Goal: Task Accomplishment & Management: Complete application form

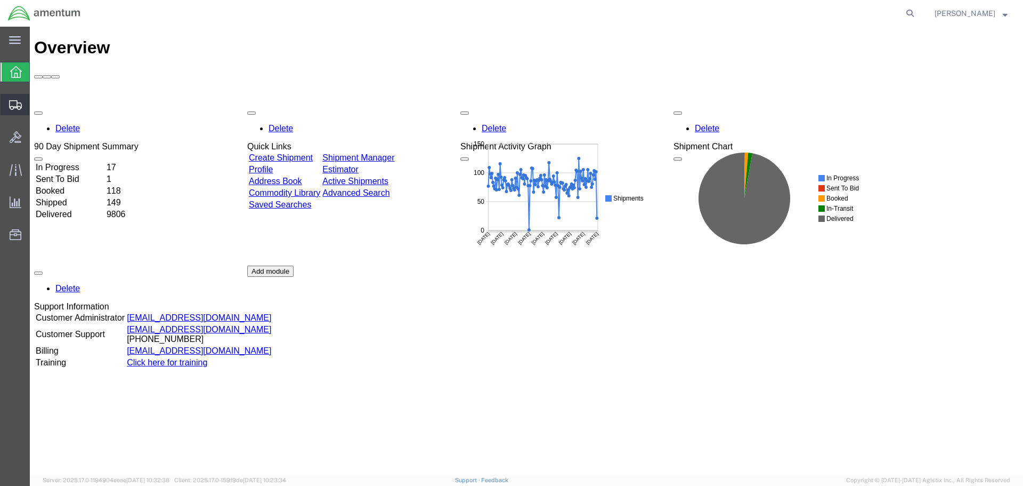
click at [0, 0] on span "Create Shipment" at bounding box center [0, 0] width 0 height 0
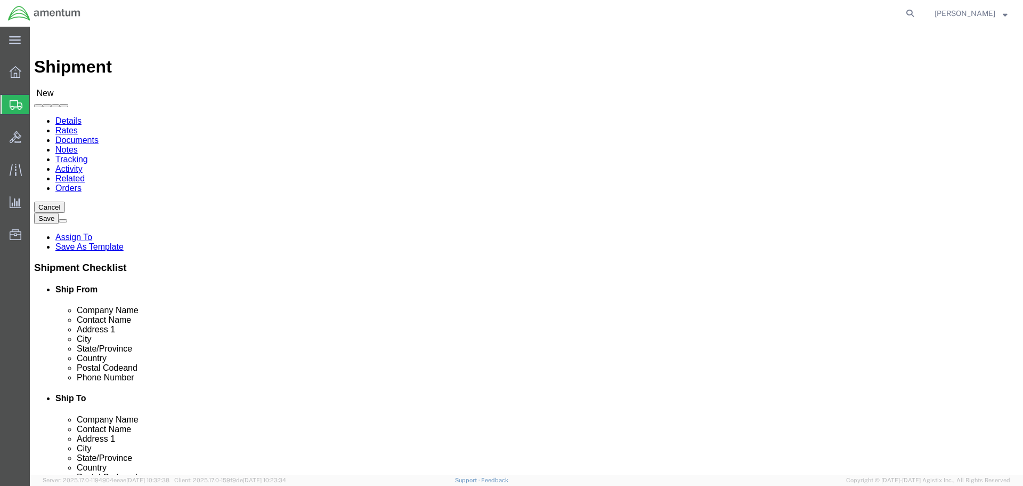
select select
type input "EFO"
select select "49831"
select select "[GEOGRAPHIC_DATA]"
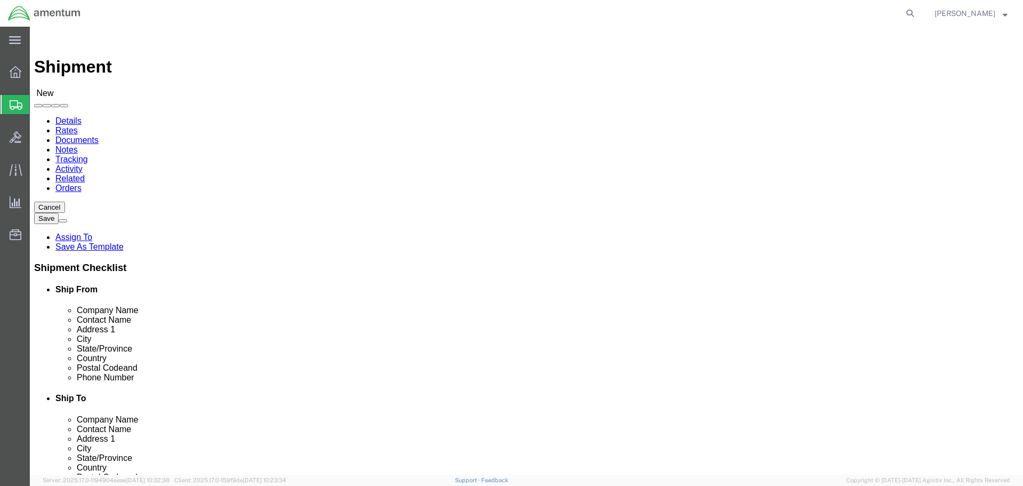
drag, startPoint x: 286, startPoint y: 379, endPoint x: 18, endPoint y: 381, distance: 268.1
click div "Email"
paste input "[PERSON_NAME].[PERSON_NAME]@associates."
type input "[PERSON_NAME][EMAIL_ADDRESS][PERSON_NAME][DOMAIN_NAME]"
click input "text"
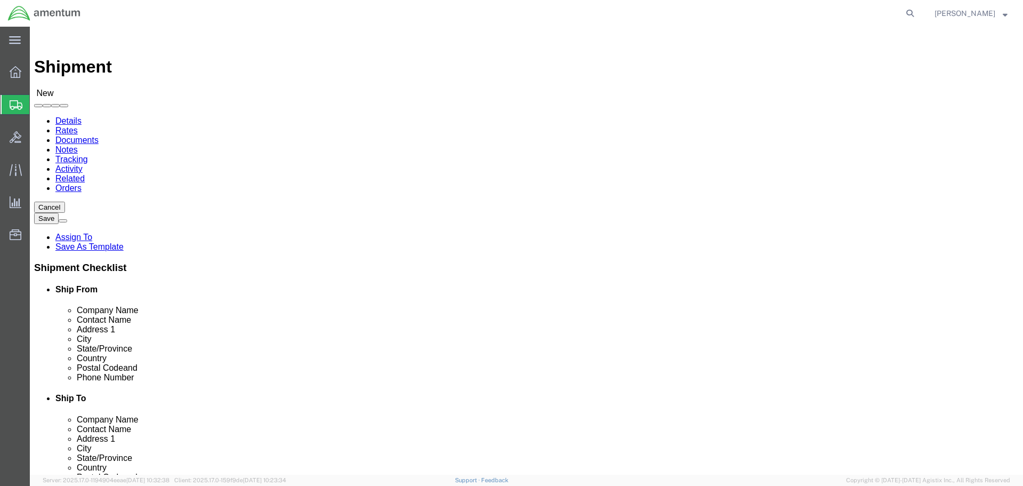
type input "AVIATION PLUS"
click p "- AVIATION PLUS INC - (REPAIR CBP0006163) [STREET_ADDRESS]"
select select "FL"
type input "AVIATION PLUS INC"
click input "text"
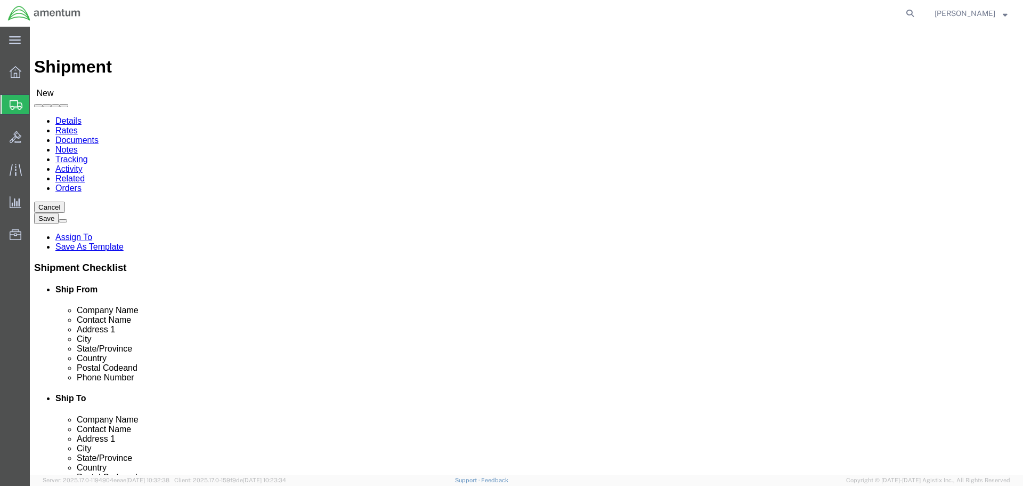
drag, startPoint x: 626, startPoint y: 218, endPoint x: 567, endPoint y: 220, distance: 59.2
click input "REPAIR CBP0043014"
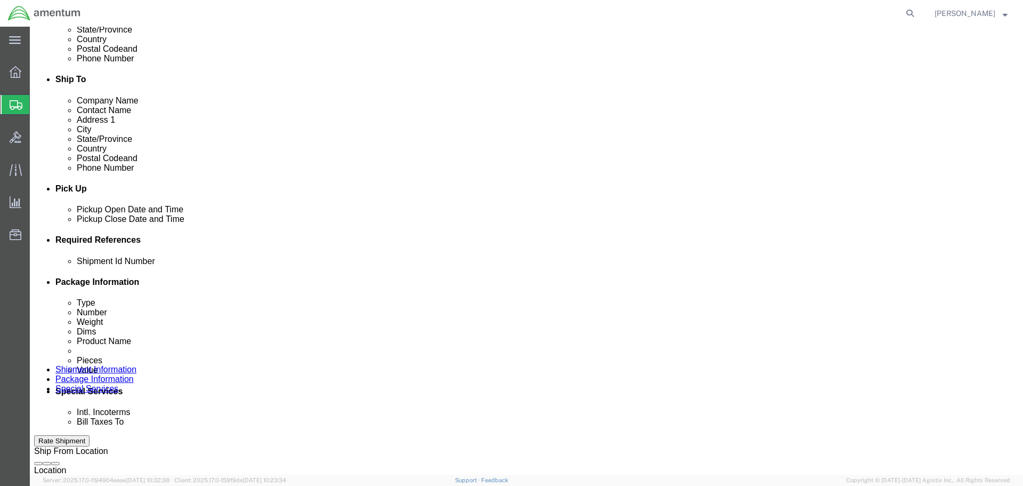
scroll to position [320, 0]
type input "REPAIR CBP0043014"
click button "Add reference"
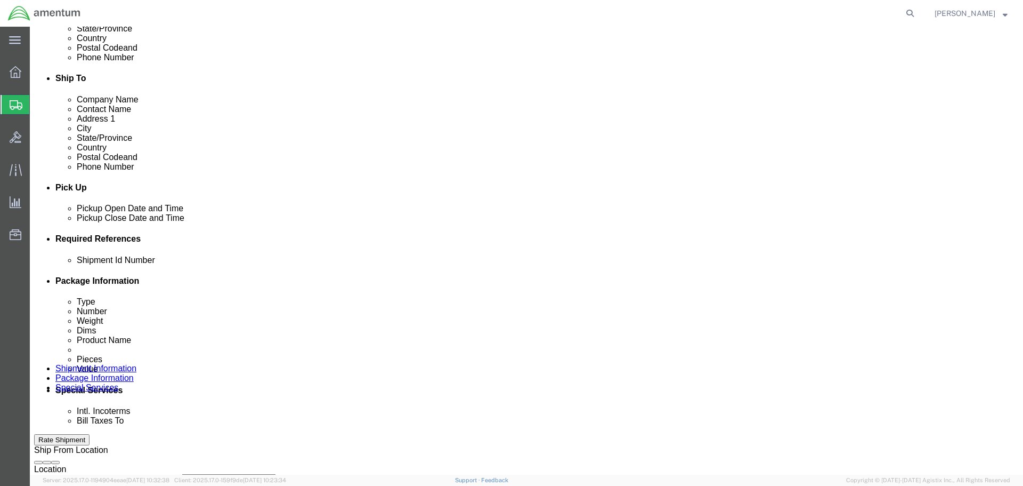
click input "text"
paste input "CBP0043014"
type input "CBP0043014"
select select "CUSTREF"
paste input "CBP0043014"
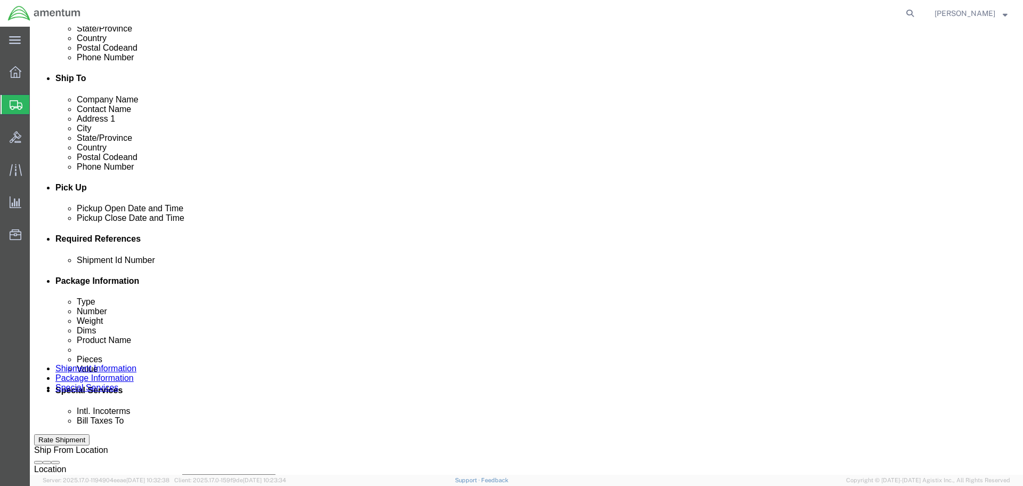
type input "CBP0043014"
select select "DEPT"
type input "CBP"
select select "PROJNUM"
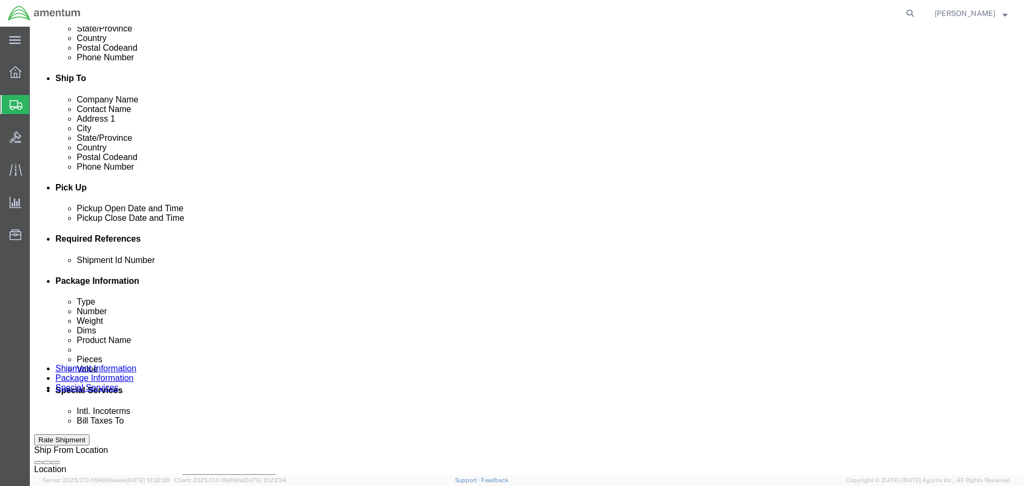
type input "6118.03.03.2219.000.NLS.0000"
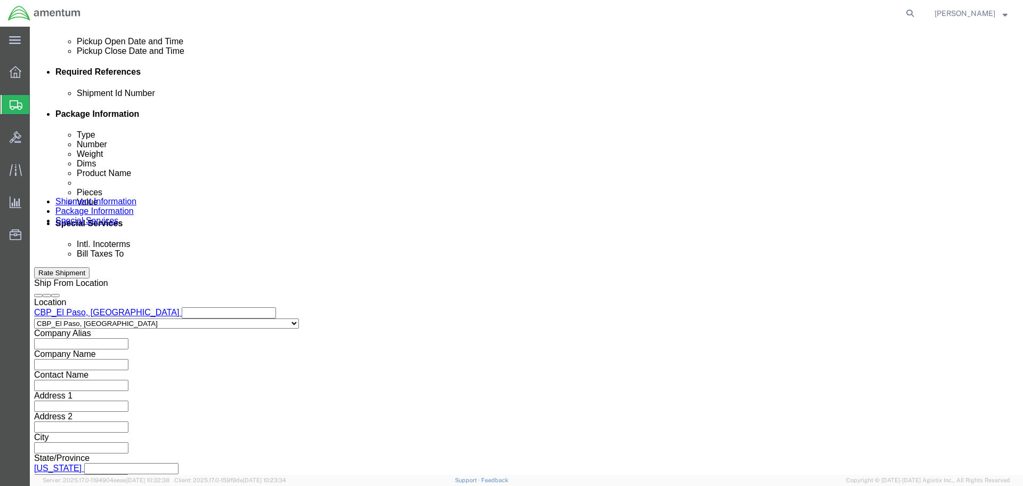
scroll to position [488, 0]
click button "Continue"
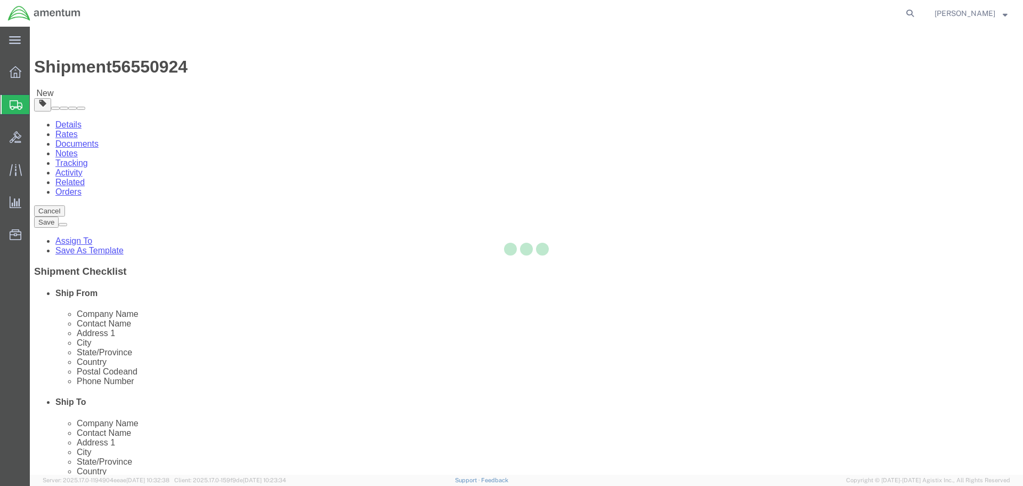
select select "CBOX"
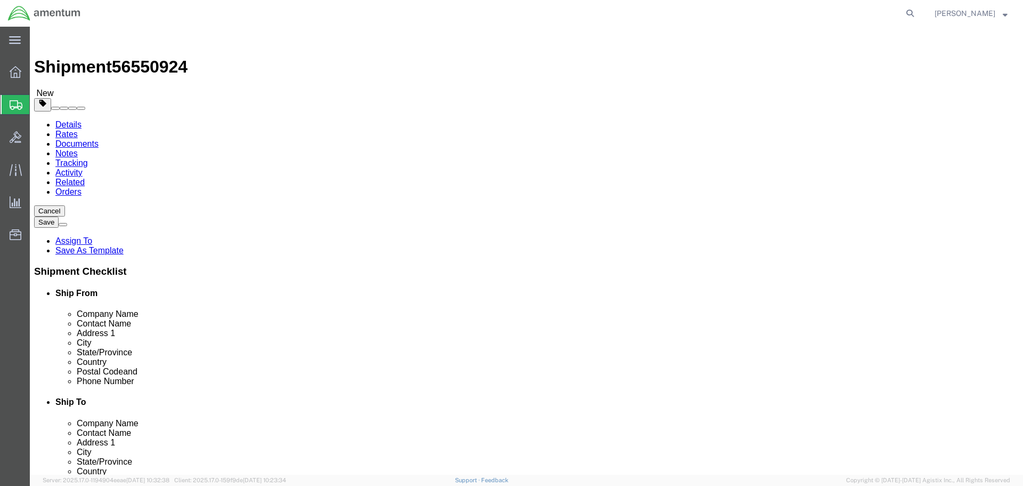
click input "1"
type input "10"
type input "4"
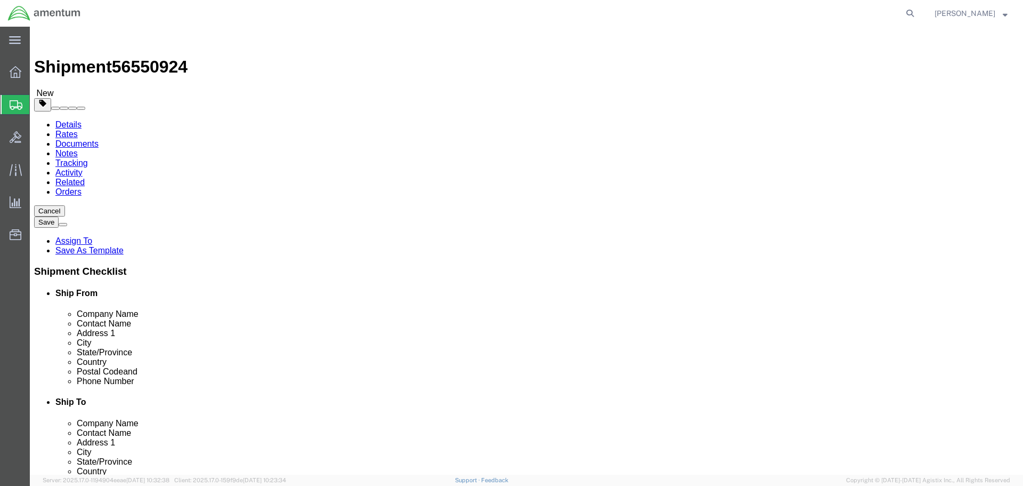
click link "Add Content"
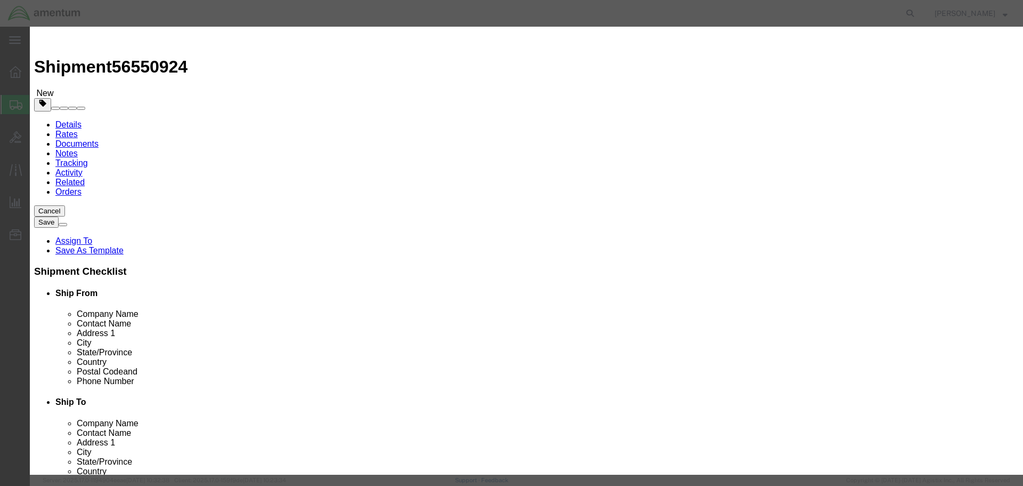
click input "text"
type input "AIRCRAFT PARTS"
type input "1"
type input "100"
select select "USD"
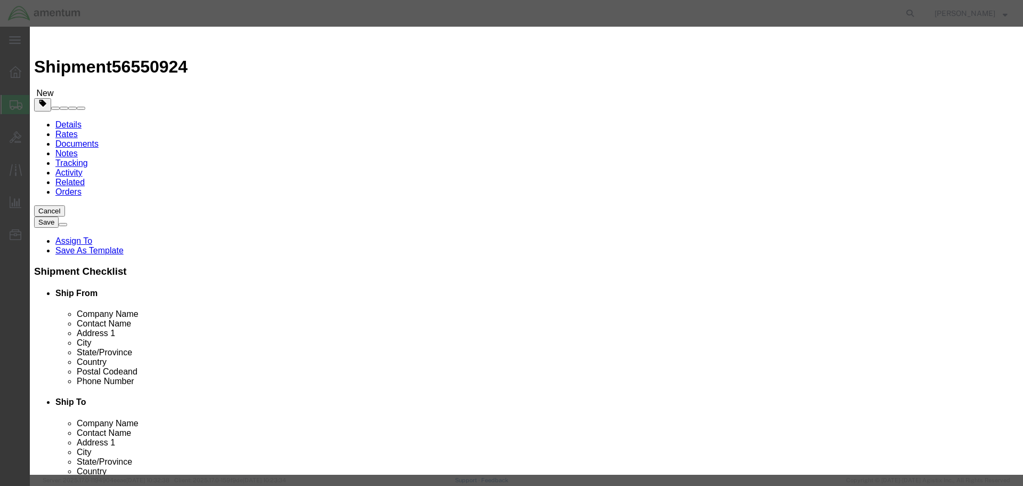
click button "Save & Close"
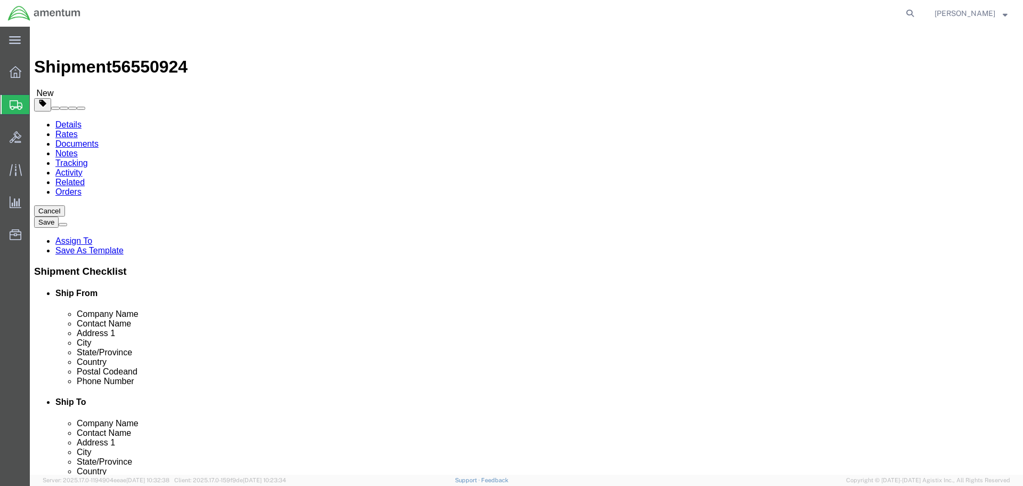
click button "Rate Shipment"
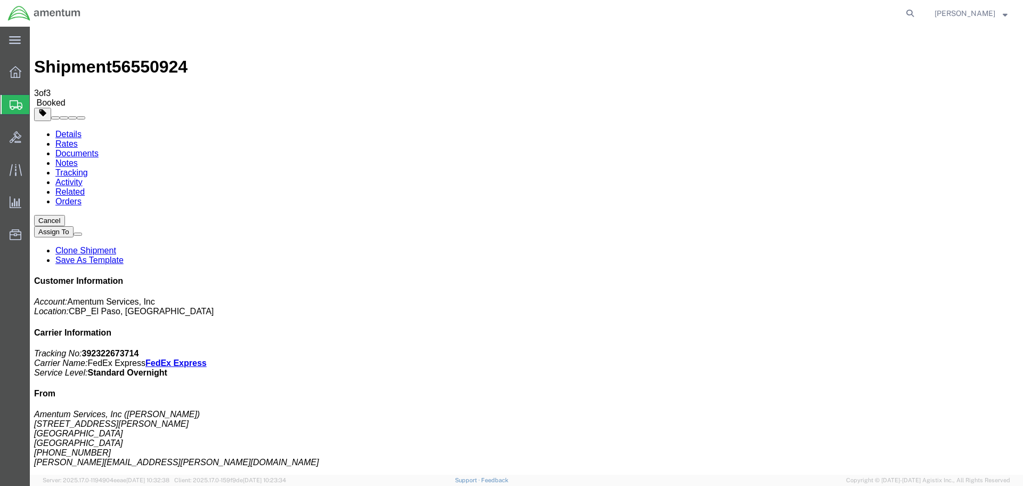
drag, startPoint x: 291, startPoint y: 296, endPoint x: 242, endPoint y: 247, distance: 69.3
click at [116, 246] on link "Clone Shipment" at bounding box center [85, 250] width 61 height 9
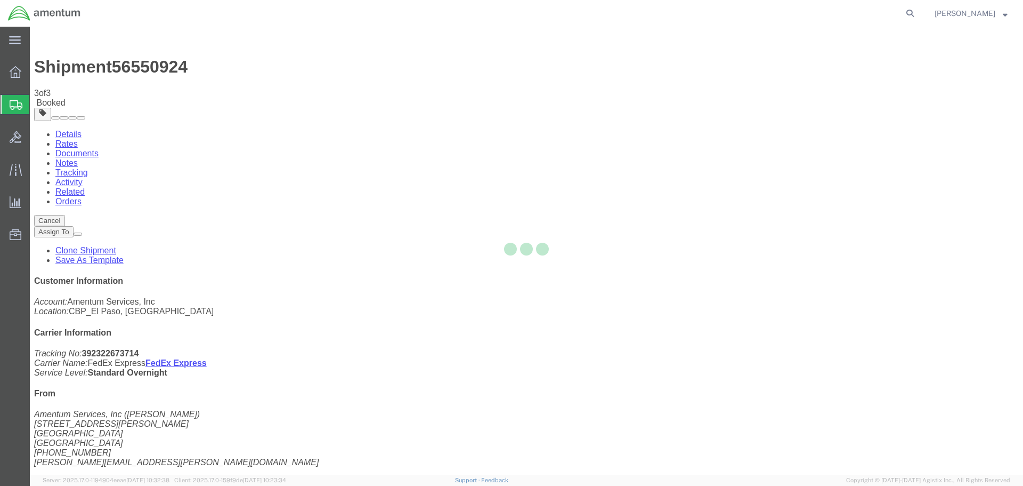
select select "49831"
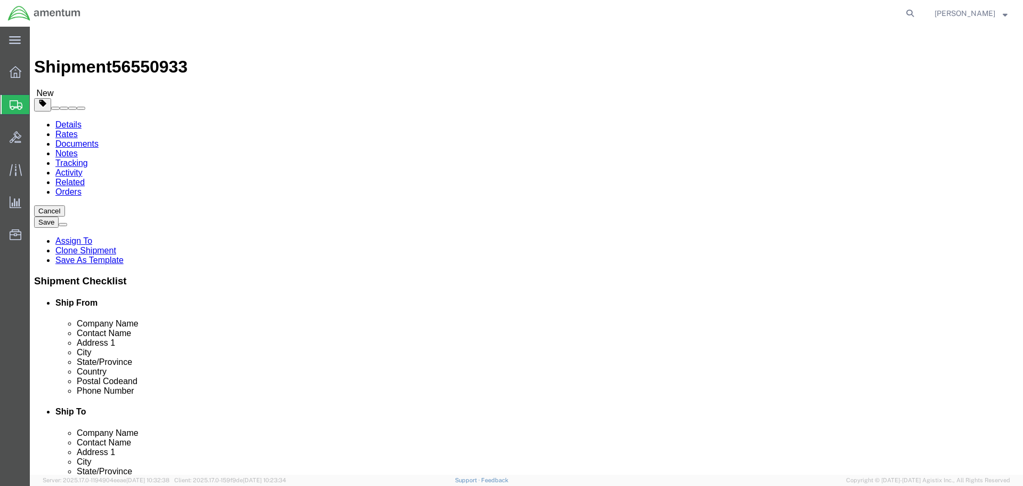
click input "REPAIR CBP0043014"
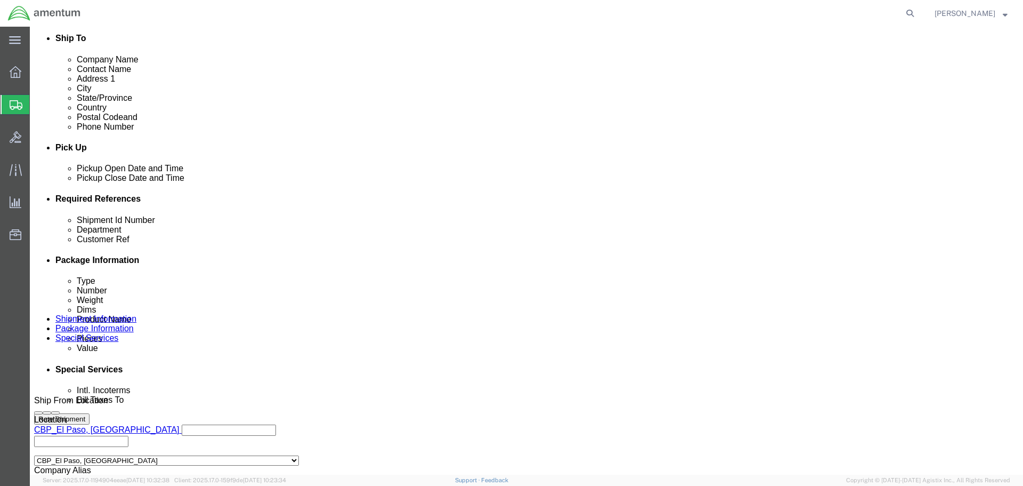
type input "REPAIR CBP0043398"
click input "CBP0043014"
type input "CBP0043398"
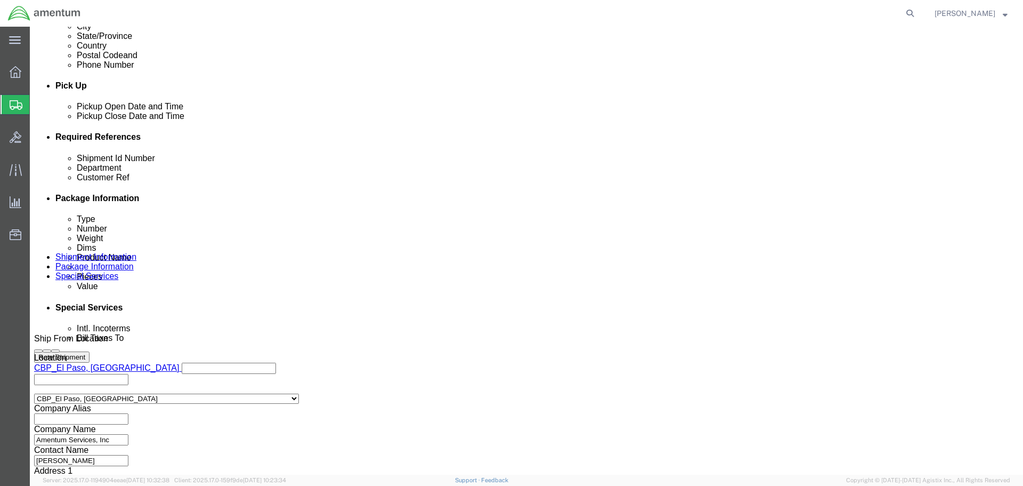
scroll to position [488, 0]
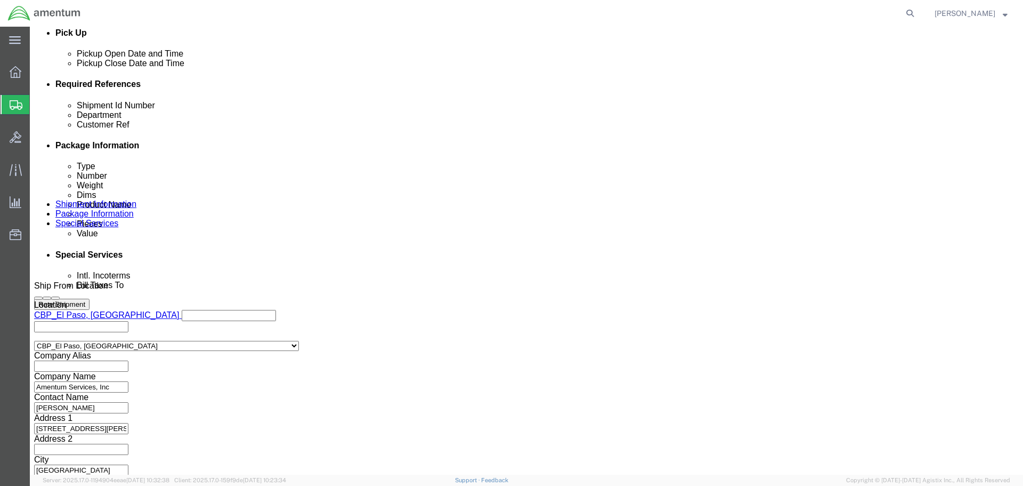
type input "CBP0043398"
click button "Continue"
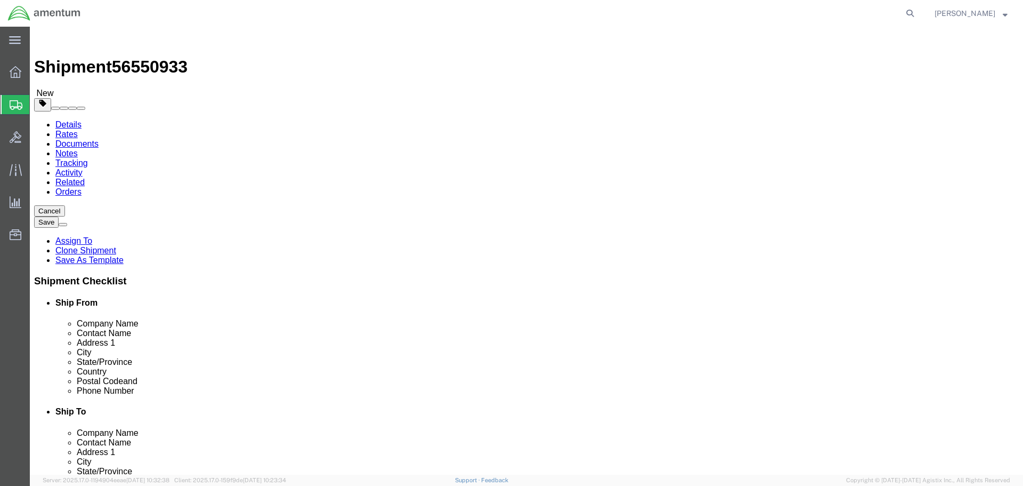
click input "1"
type input "8"
click button "Rate Shipment"
